Goal: Register for event/course

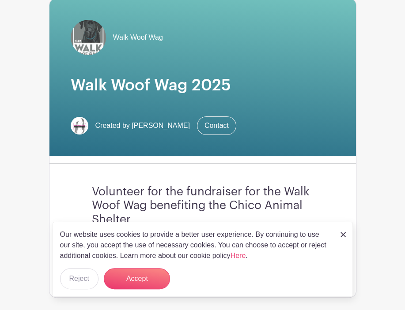
scroll to position [79, 0]
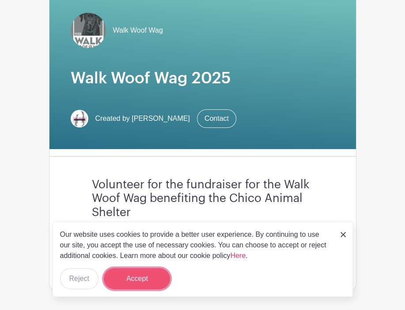
click at [124, 280] on button "Accept" at bounding box center [137, 278] width 66 height 21
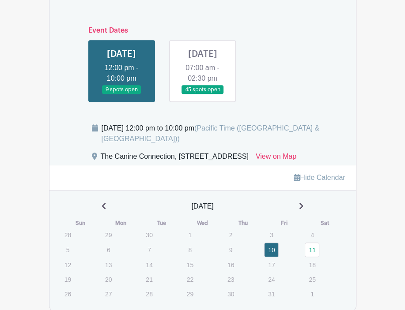
scroll to position [418, 0]
click at [202, 94] on link at bounding box center [202, 94] width 0 height 0
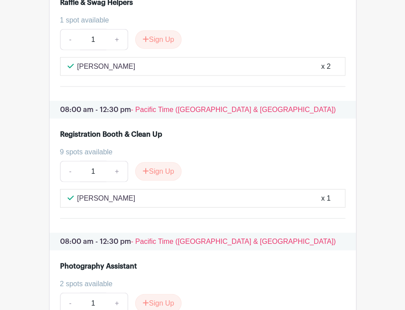
scroll to position [1308, 0]
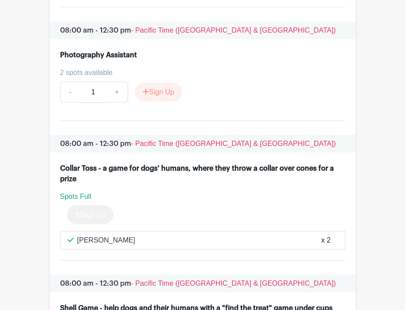
click at [180, 51] on li "Photography Assistant 2 spots available - 1 + Sign Up" at bounding box center [202, 79] width 285 height 67
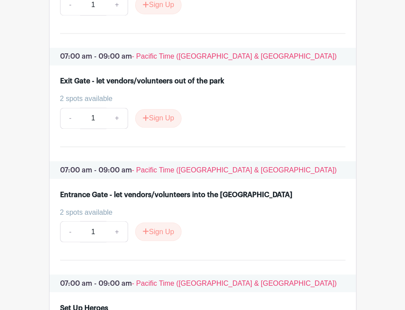
scroll to position [866, 0]
click at [154, 232] on button "Sign Up" at bounding box center [158, 232] width 46 height 19
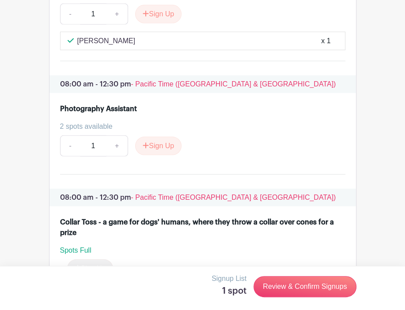
scroll to position [1462, 0]
click at [163, 146] on button "Sign Up" at bounding box center [158, 146] width 46 height 19
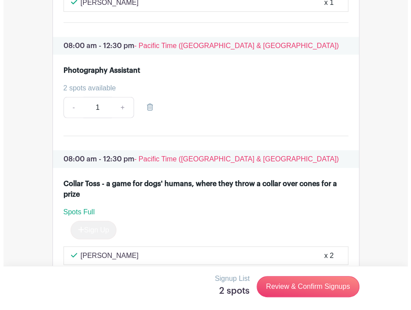
scroll to position [1494, 0]
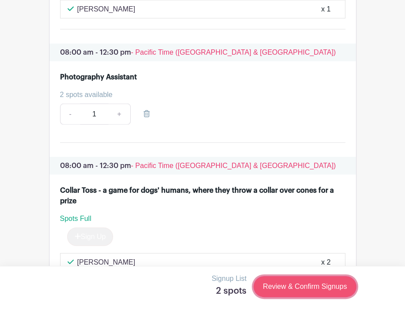
click at [302, 283] on link "Review & Confirm Signups" at bounding box center [304, 286] width 102 height 21
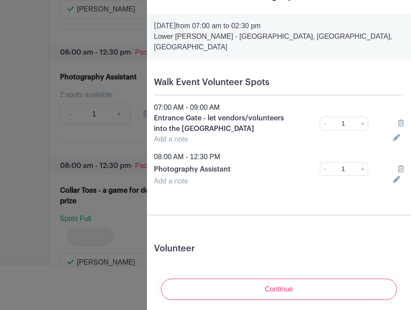
scroll to position [17, 0]
drag, startPoint x: 154, startPoint y: 157, endPoint x: 235, endPoint y: 157, distance: 80.3
click at [235, 165] on p "Photography Assistant" at bounding box center [225, 170] width 142 height 11
click at [226, 120] on p "Entrance Gate - let vendors/volunteers into the [GEOGRAPHIC_DATA]" at bounding box center [225, 123] width 142 height 21
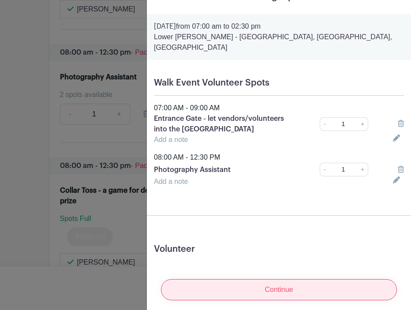
click at [268, 279] on input "Continue" at bounding box center [279, 289] width 236 height 21
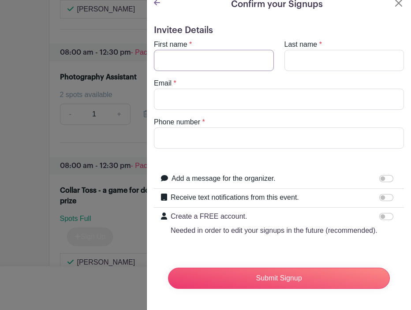
click at [229, 51] on input "First name" at bounding box center [214, 60] width 120 height 21
type input "a"
type input "Alyssa"
type input "Baser"
type input "[EMAIL_ADDRESS][DOMAIN_NAME]"
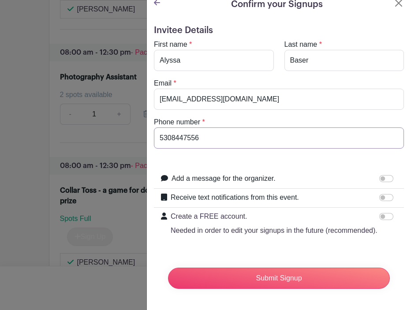
type input "5308447556"
click at [380, 194] on div at bounding box center [389, 197] width 18 height 11
click at [380, 194] on input "Receive text notifications from this event." at bounding box center [387, 197] width 14 height 7
checkbox input "true"
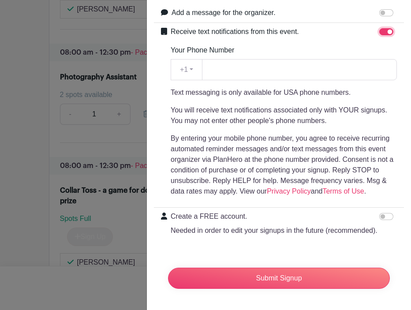
scroll to position [184, 0]
click at [380, 213] on input "Create a FREE account. Needed in order to edit your signups in the future (reco…" at bounding box center [387, 216] width 14 height 7
checkbox input "true"
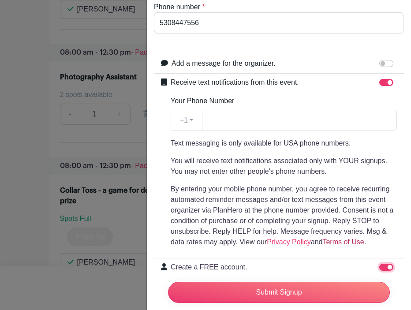
scroll to position [120, 0]
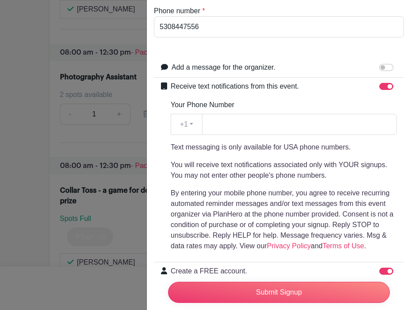
click at [274, 104] on div "Your Phone Number +1 +1 Text messaging is only available for USA phone numbers.…" at bounding box center [284, 176] width 226 height 152
click at [271, 125] on input "Your Phone Number" at bounding box center [299, 124] width 195 height 21
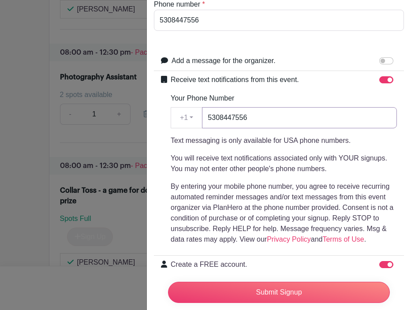
scroll to position [127, 0]
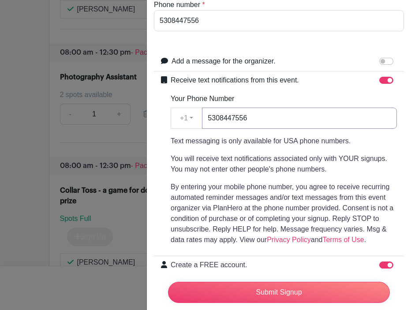
type input "5308447556"
click at [380, 58] on input "Add a message for the organizer." at bounding box center [387, 61] width 14 height 7
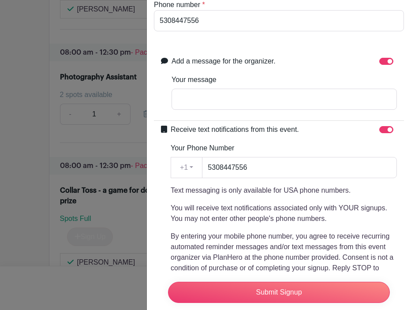
click at [290, 111] on div "Add a message for the organizer. Your message" at bounding box center [285, 86] width 226 height 61
click at [286, 99] on input "Your message" at bounding box center [285, 99] width 226 height 21
click at [380, 60] on input "Add a message for the organizer." at bounding box center [387, 61] width 14 height 7
checkbox input "false"
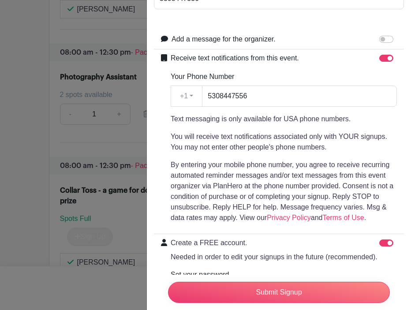
scroll to position [251, 0]
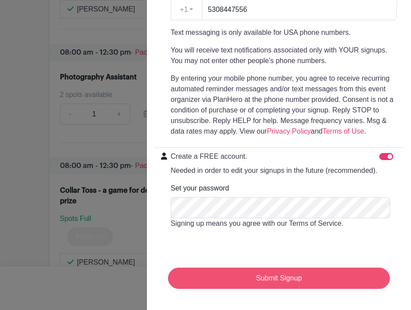
click at [266, 268] on input "Submit Signup" at bounding box center [279, 278] width 222 height 21
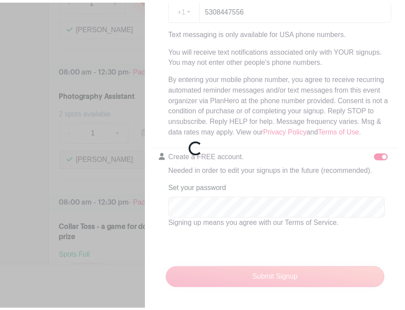
scroll to position [1512, 0]
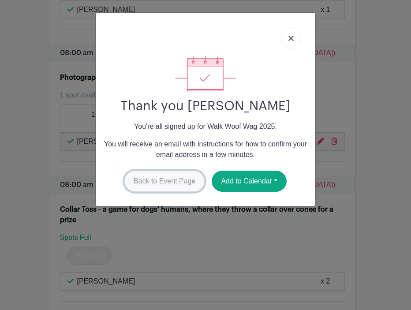
click at [175, 174] on link "Back to Event Page" at bounding box center [164, 181] width 81 height 21
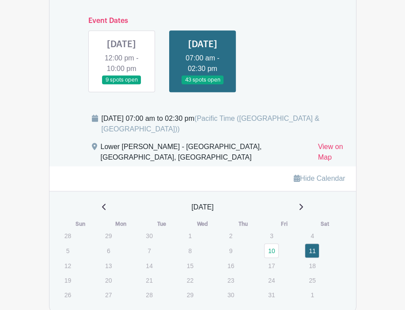
scroll to position [427, 0]
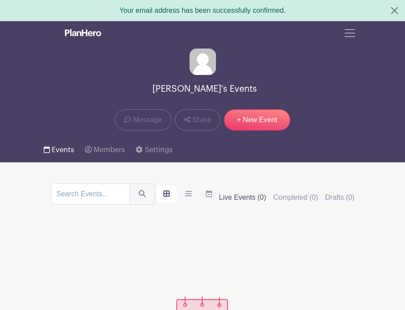
click at [47, 151] on icon at bounding box center [47, 149] width 6 height 7
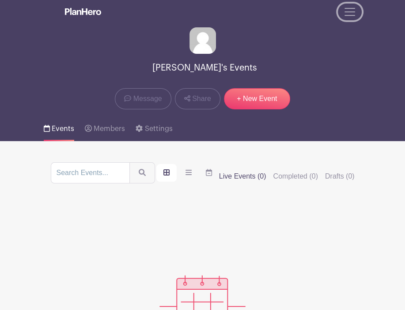
click at [351, 19] on button "Toggle navigation" at bounding box center [350, 12] width 24 height 17
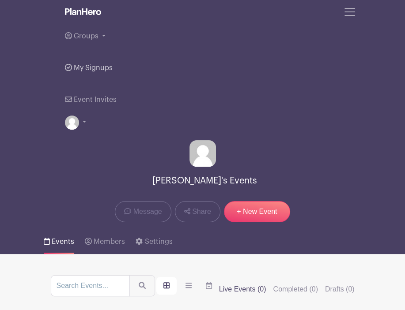
click at [103, 56] on link "My Signups" at bounding box center [89, 68] width 48 height 32
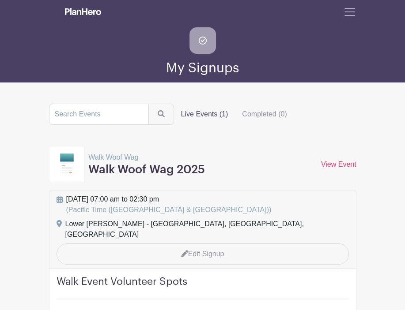
click at [76, 8] on img at bounding box center [83, 11] width 36 height 7
